Goal: Check status: Check status

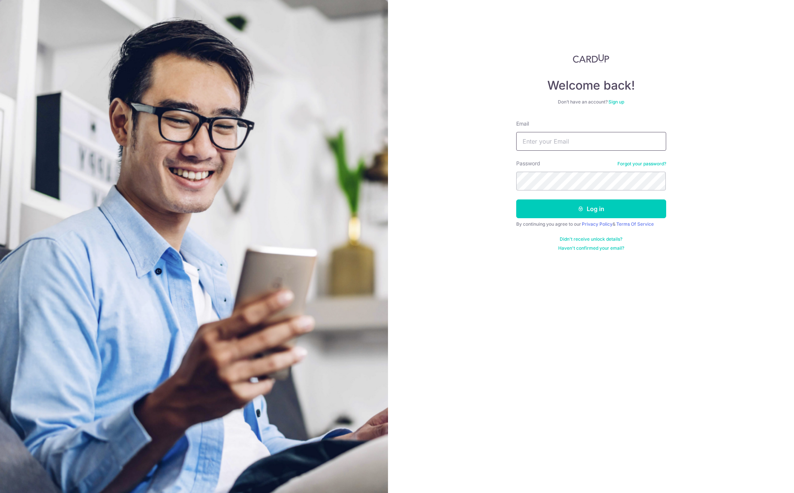
click at [569, 138] on input "Email" at bounding box center [591, 141] width 150 height 19
type input "[PERSON_NAME][EMAIL_ADDRESS][DOMAIN_NAME]"
click at [577, 208] on button "Log in" at bounding box center [591, 209] width 150 height 19
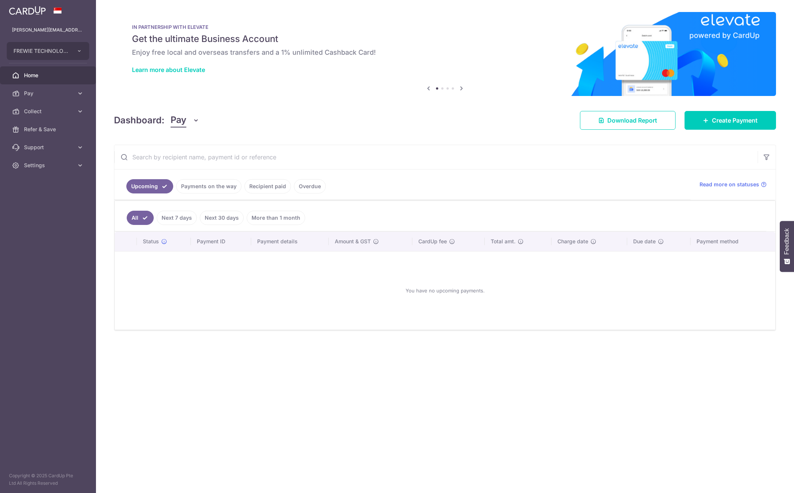
click at [244, 182] on li "Recipient paid" at bounding box center [267, 186] width 50 height 14
click at [225, 186] on link "Payments on the way" at bounding box center [208, 186] width 65 height 14
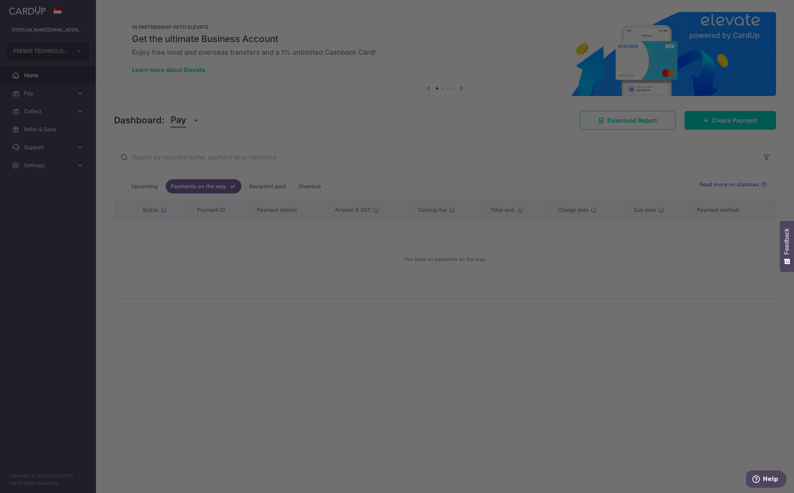
click at [260, 188] on div at bounding box center [401, 249] width 802 height 498
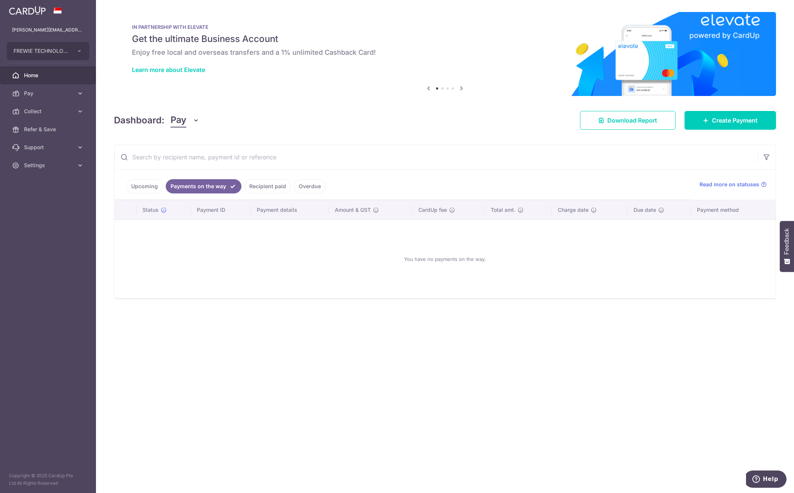
click at [281, 189] on link "Recipient paid" at bounding box center [268, 186] width 47 height 14
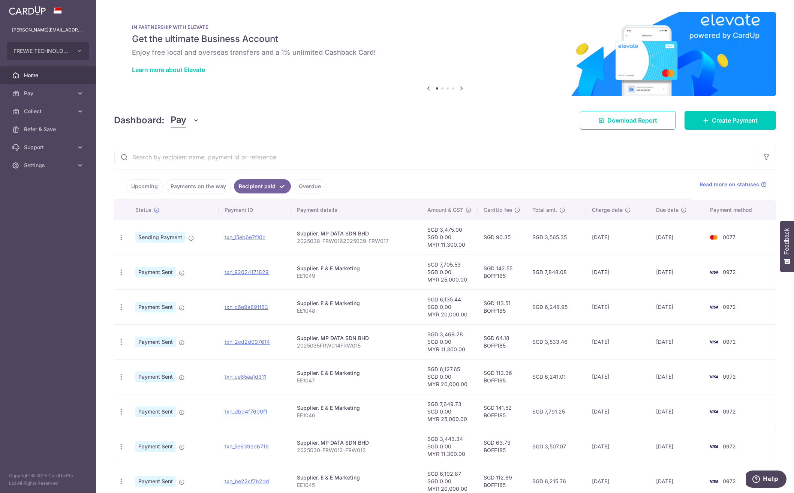
drag, startPoint x: 567, startPoint y: 240, endPoint x: 529, endPoint y: 240, distance: 38.6
click at [529, 240] on td "SGD 3,565.35" at bounding box center [557, 237] width 60 height 35
copy td "SGD 3,565.35"
drag, startPoint x: 240, startPoint y: 237, endPoint x: 240, endPoint y: 233, distance: 4.5
click at [240, 233] on td "txn_15eb6e7f10c" at bounding box center [255, 237] width 72 height 35
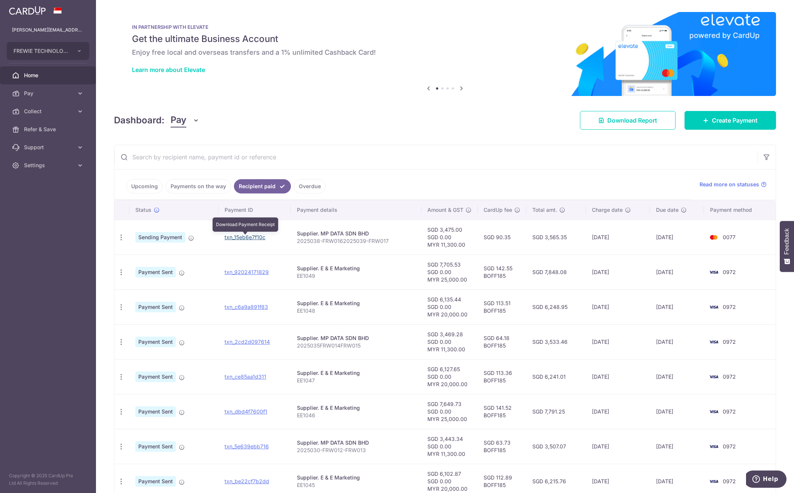
click at [248, 236] on link "txn_15eb6e7f10c" at bounding box center [245, 237] width 41 height 6
